Goal: Navigation & Orientation: Find specific page/section

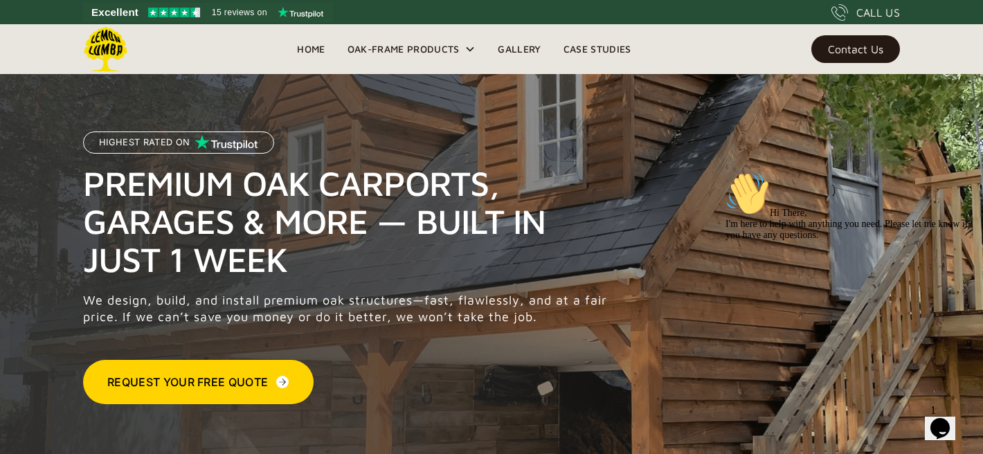
click at [525, 49] on link "Gallery" at bounding box center [519, 49] width 65 height 21
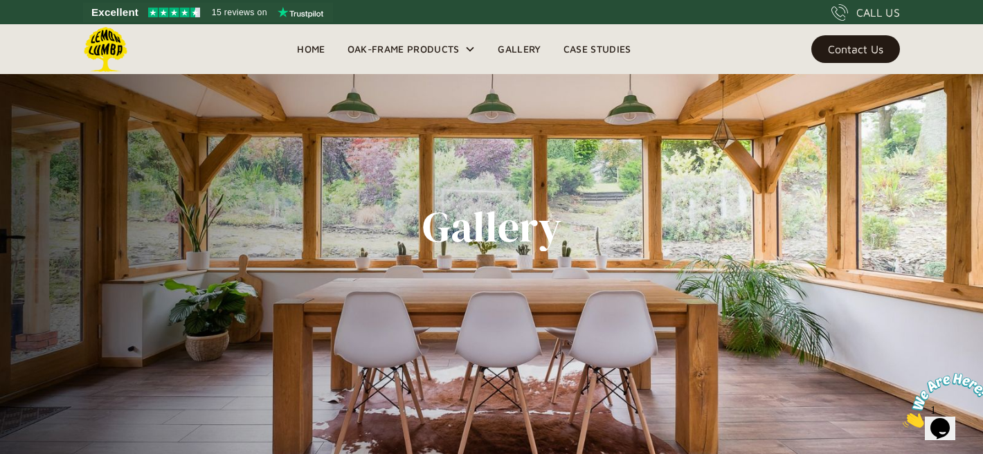
click at [521, 52] on link "Gallery" at bounding box center [519, 49] width 65 height 21
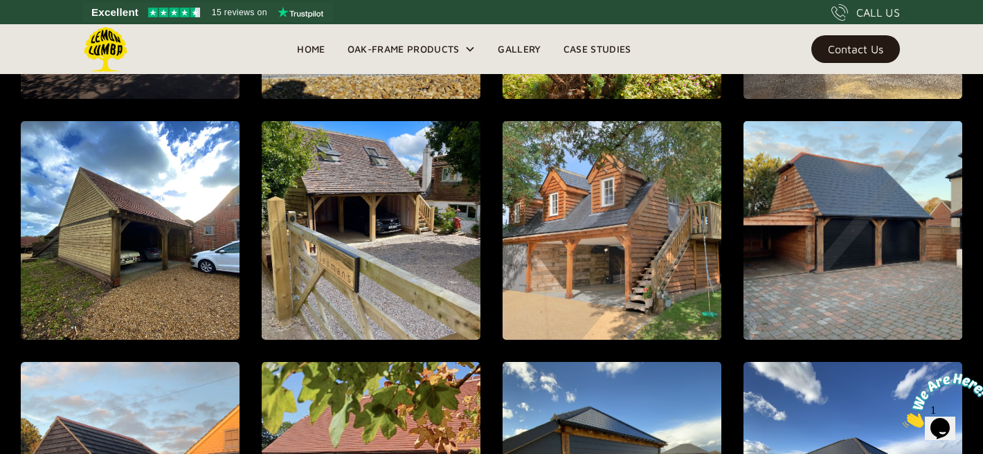
scroll to position [1157, 0]
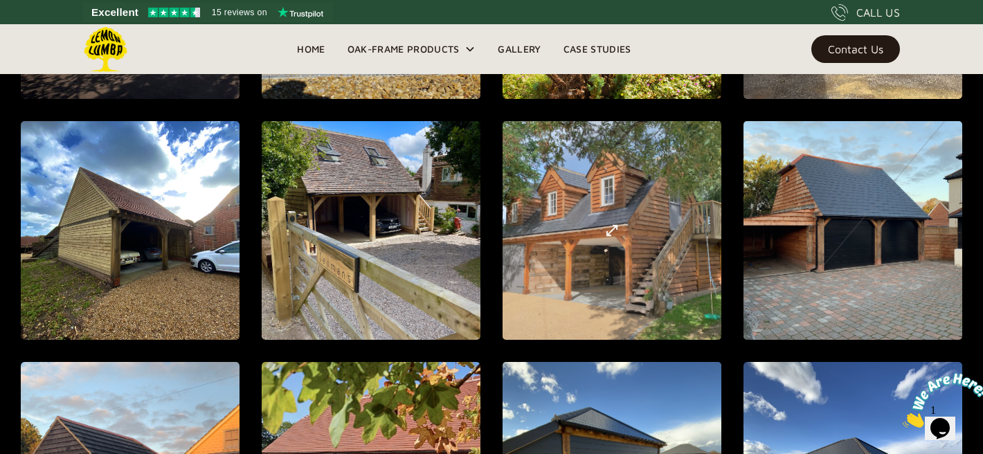
click at [633, 239] on div "open lightbox" at bounding box center [611, 230] width 557 height 617
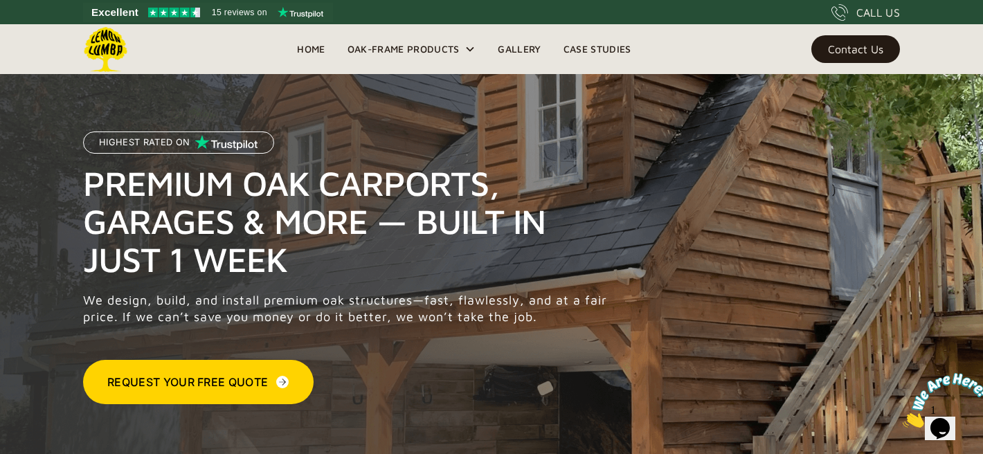
click at [309, 51] on link "Home" at bounding box center [311, 49] width 50 height 21
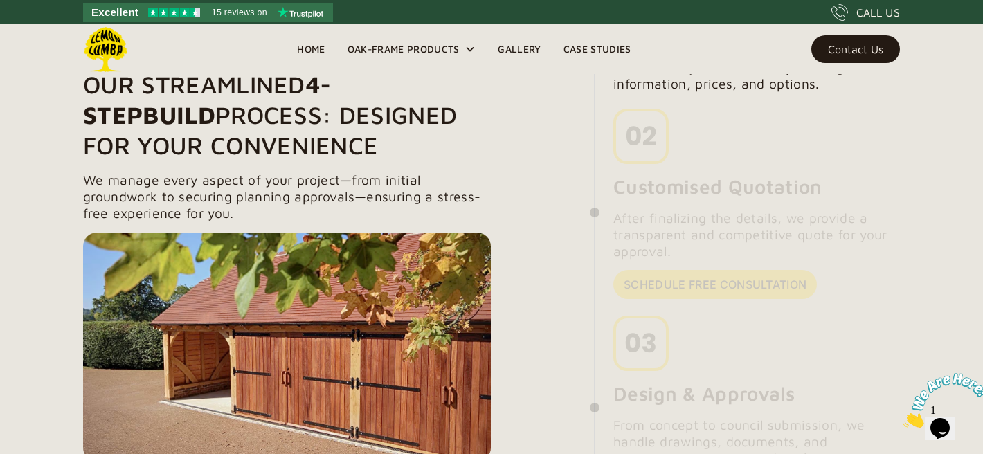
scroll to position [1203, 0]
